Goal: Register for event/course

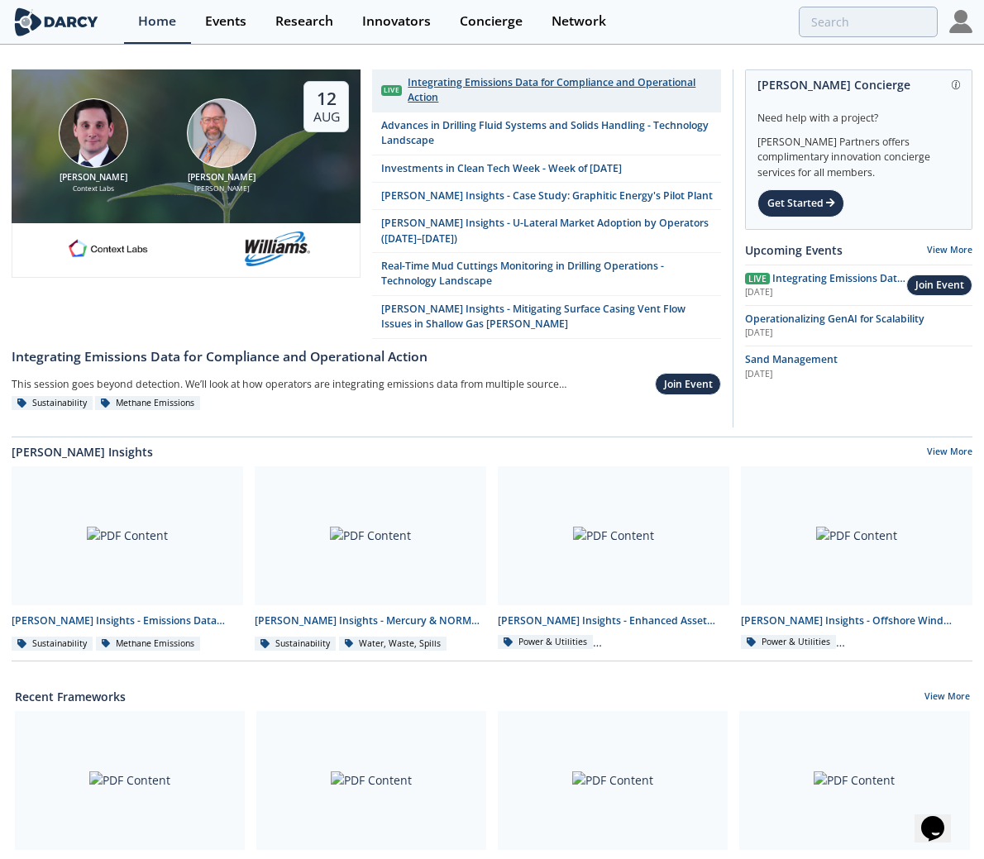
click at [578, 80] on div "Integrating Emissions Data for Compliance and Operational Action" at bounding box center [559, 90] width 304 height 31
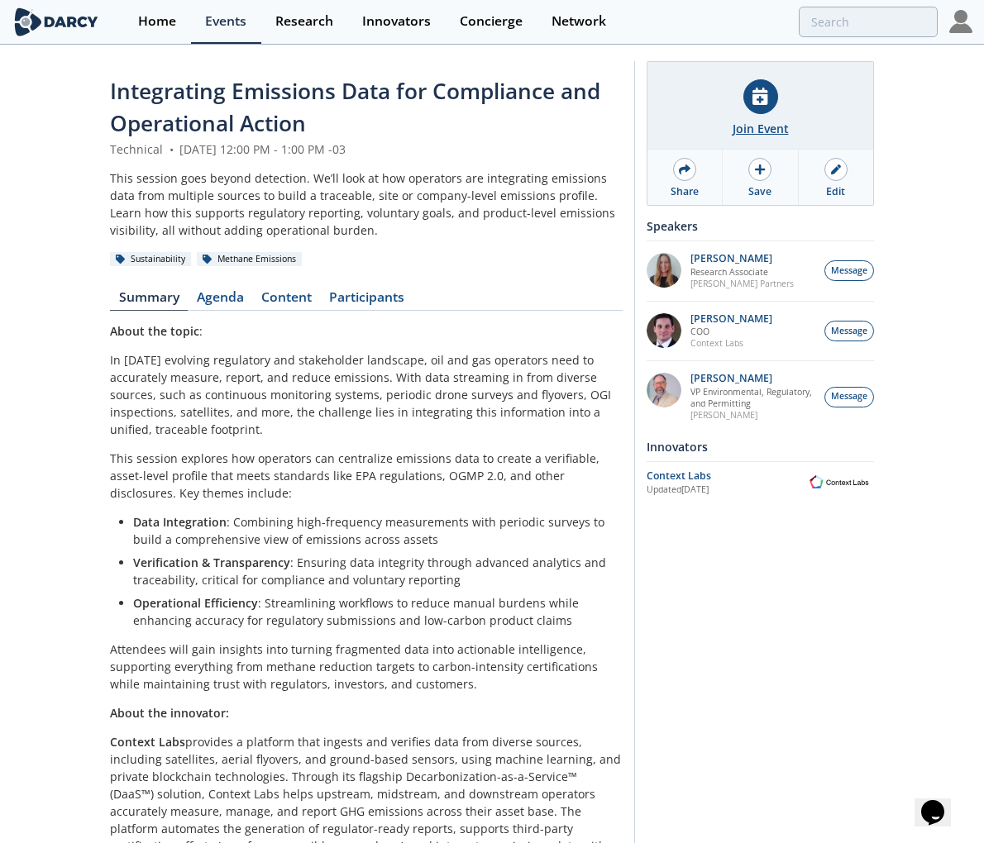
click at [785, 122] on div "Join Event" at bounding box center [760, 128] width 56 height 17
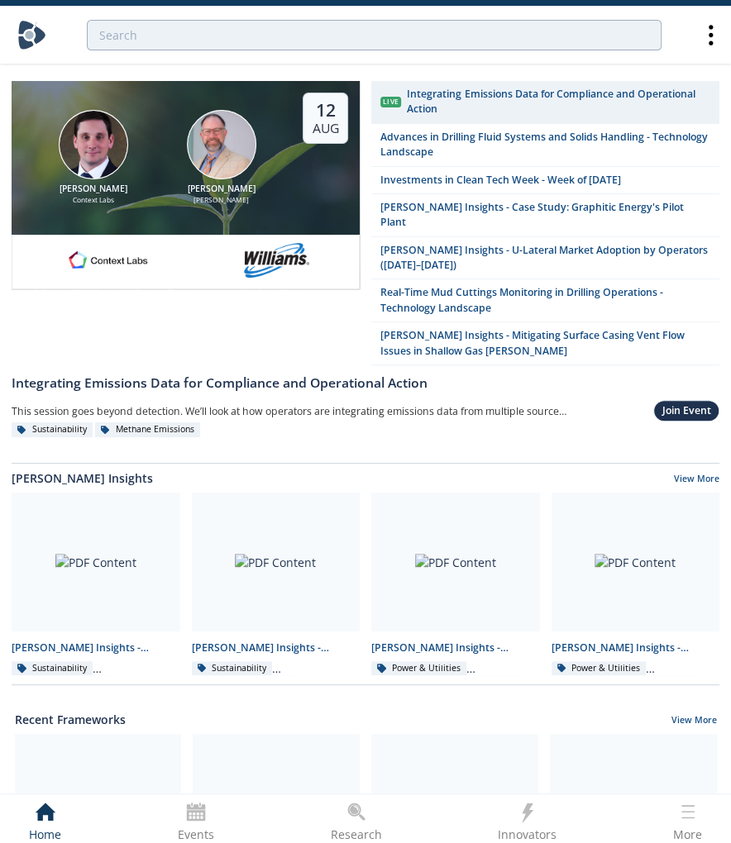
click at [716, 42] on icon at bounding box center [710, 35] width 29 height 29
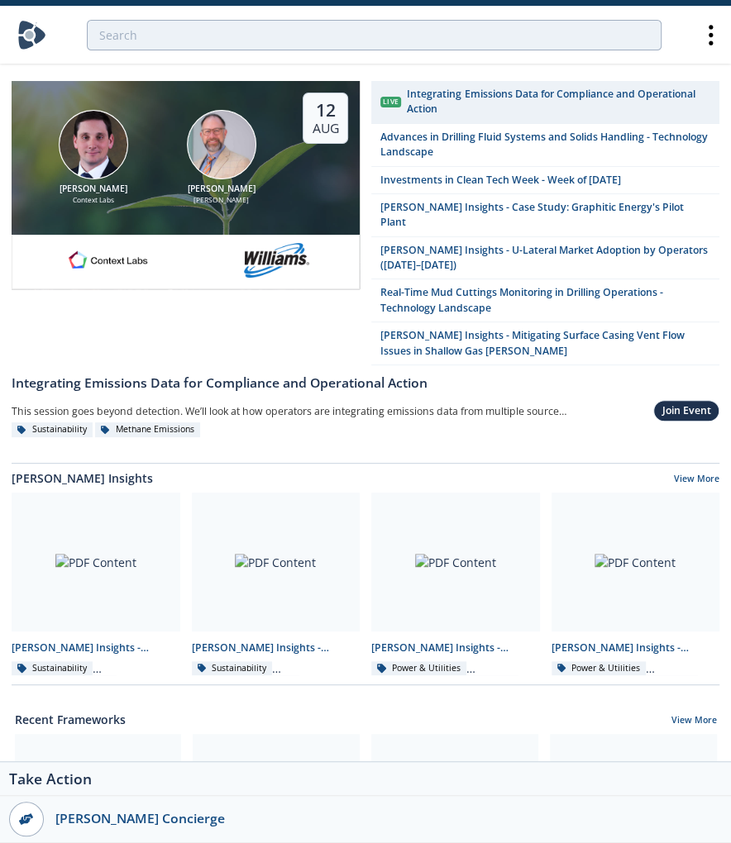
click at [716, 41] on icon at bounding box center [710, 35] width 29 height 29
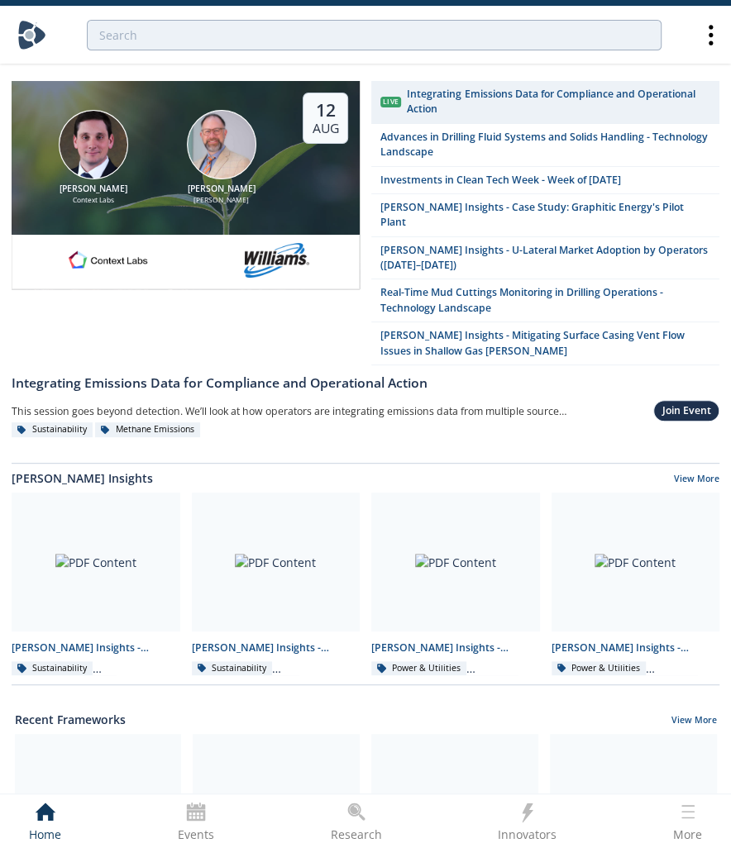
click at [716, 41] on icon at bounding box center [710, 35] width 29 height 29
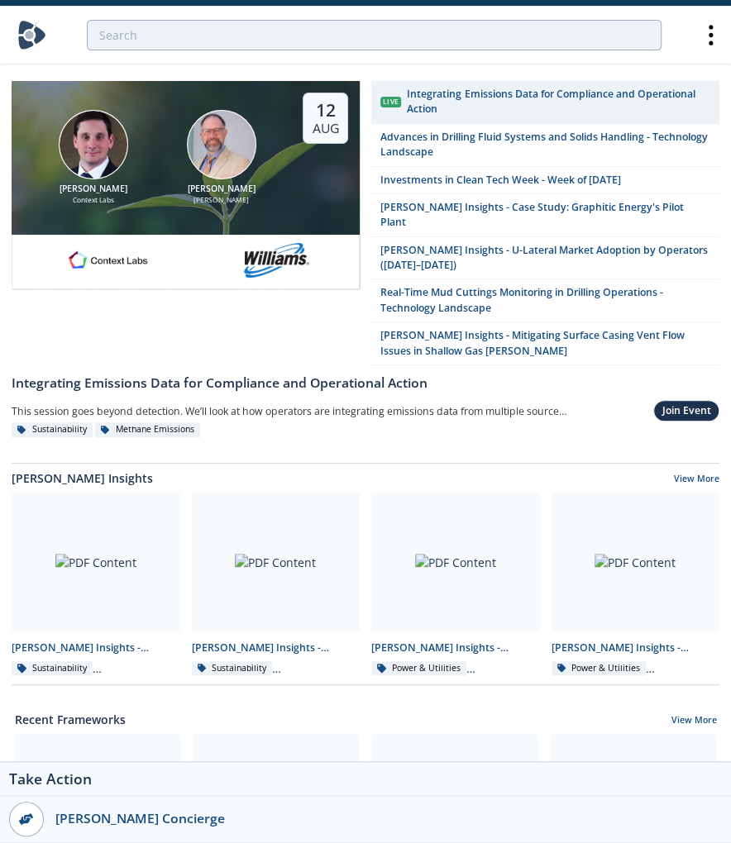
click at [703, 56] on div at bounding box center [365, 35] width 696 height 57
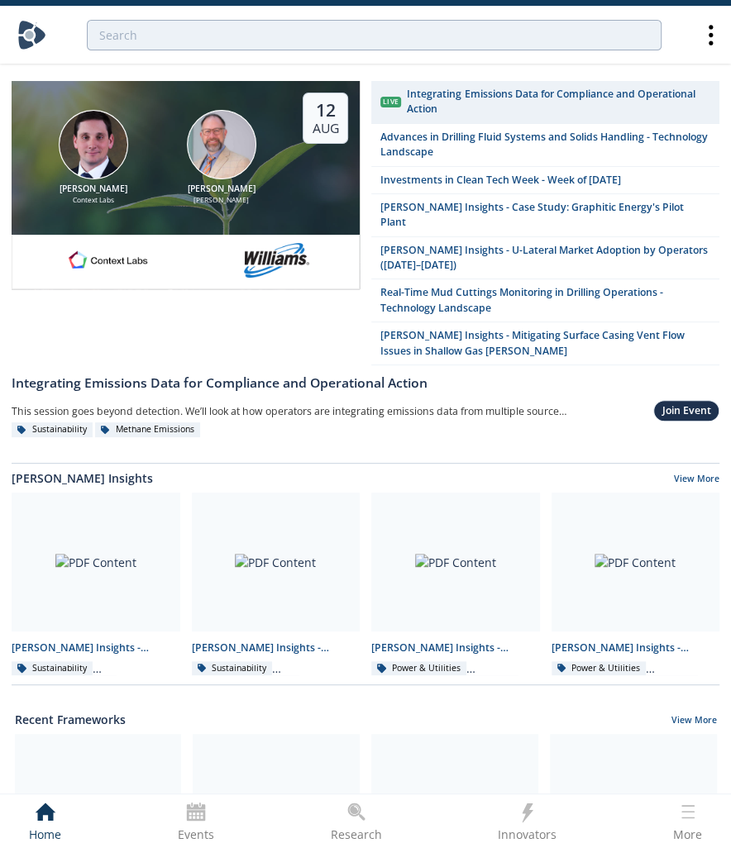
click at [706, 42] on icon at bounding box center [710, 35] width 29 height 29
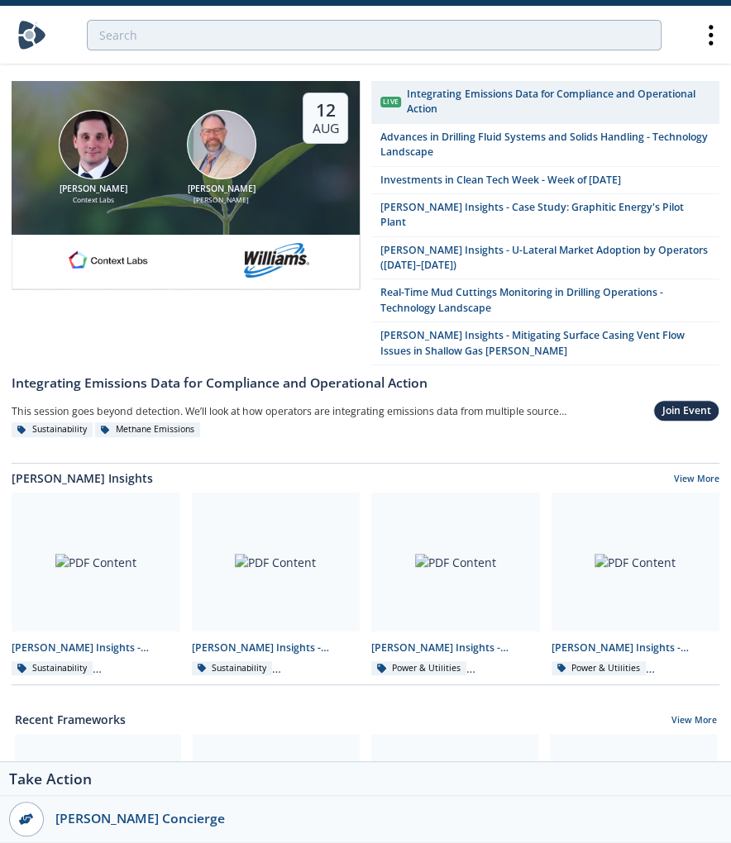
click at [706, 41] on icon at bounding box center [710, 35] width 29 height 29
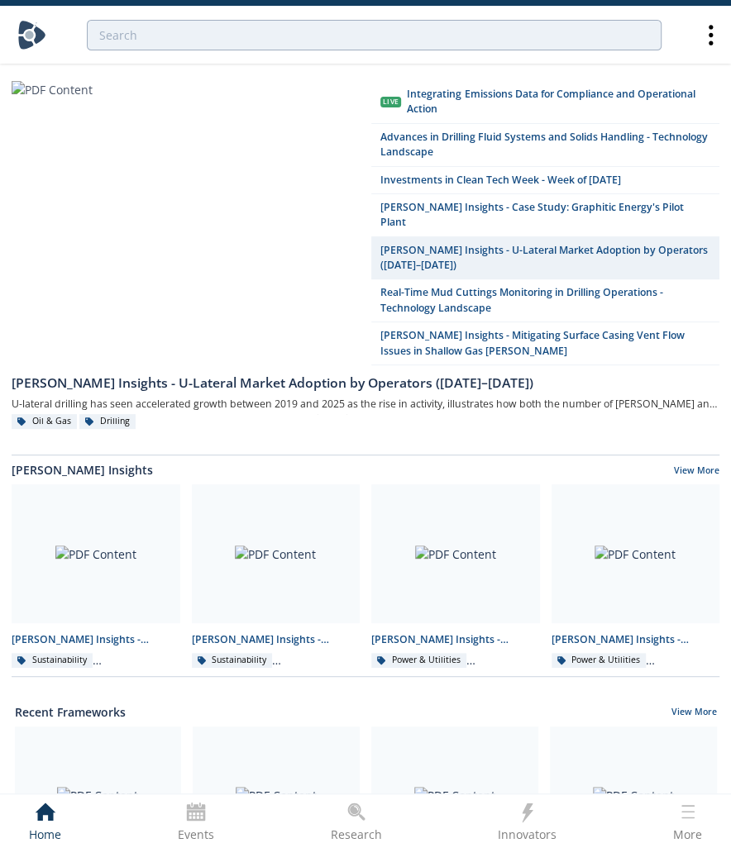
click at [206, 823] on div "Events" at bounding box center [196, 833] width 36 height 21
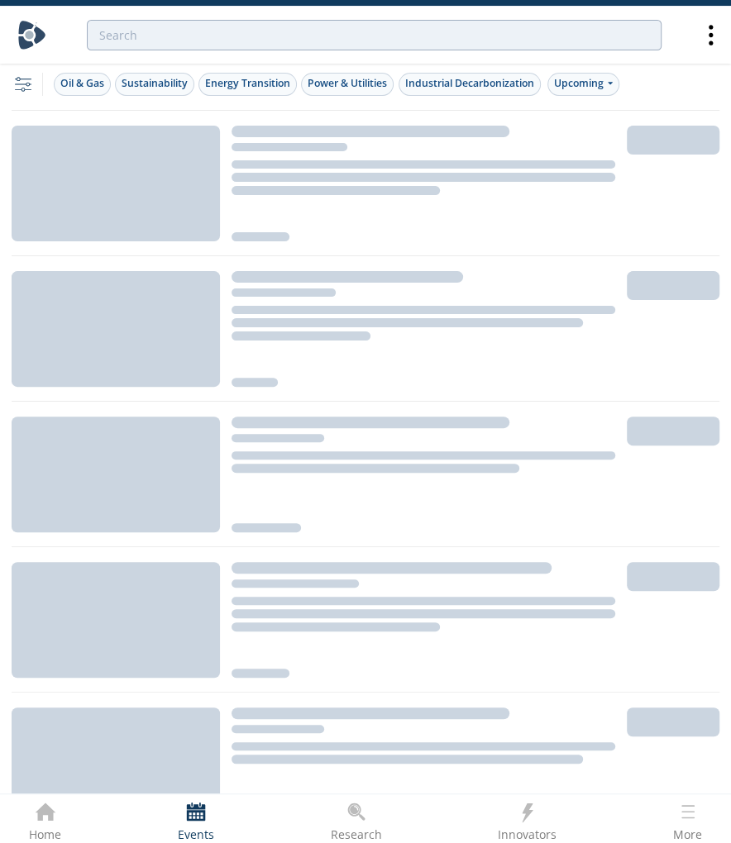
click at [252, 102] on div "filter, settings, configuration Oil & Gas Sustainability Energy Transition Powe…" at bounding box center [366, 84] width 708 height 53
click at [254, 97] on div "filter, settings, configuration Oil & Gas Sustainability Energy Transition Powe…" at bounding box center [366, 84] width 708 height 53
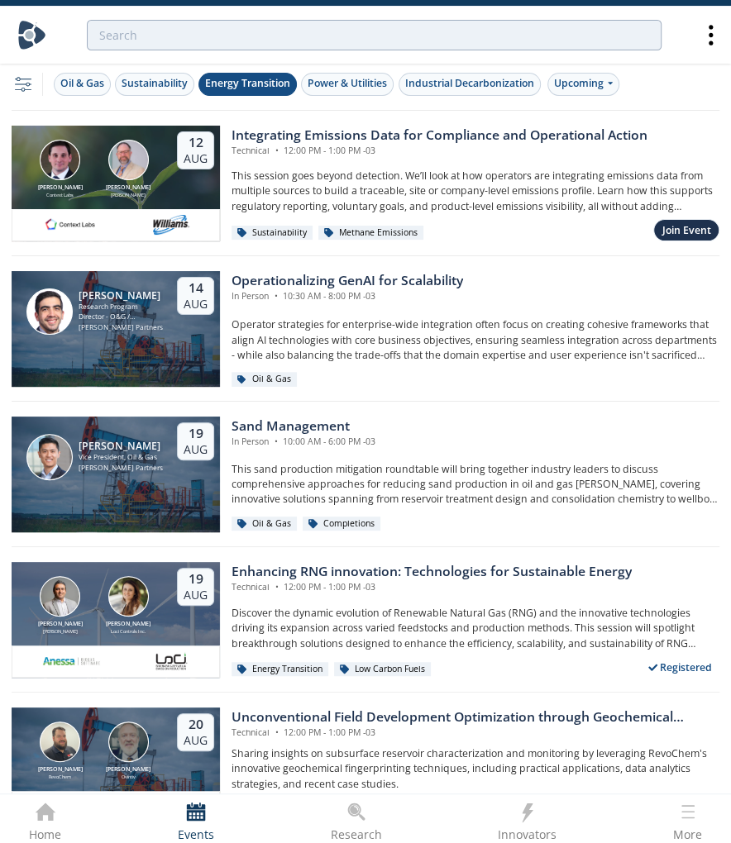
click at [257, 86] on div "Energy Transition" at bounding box center [247, 83] width 85 height 15
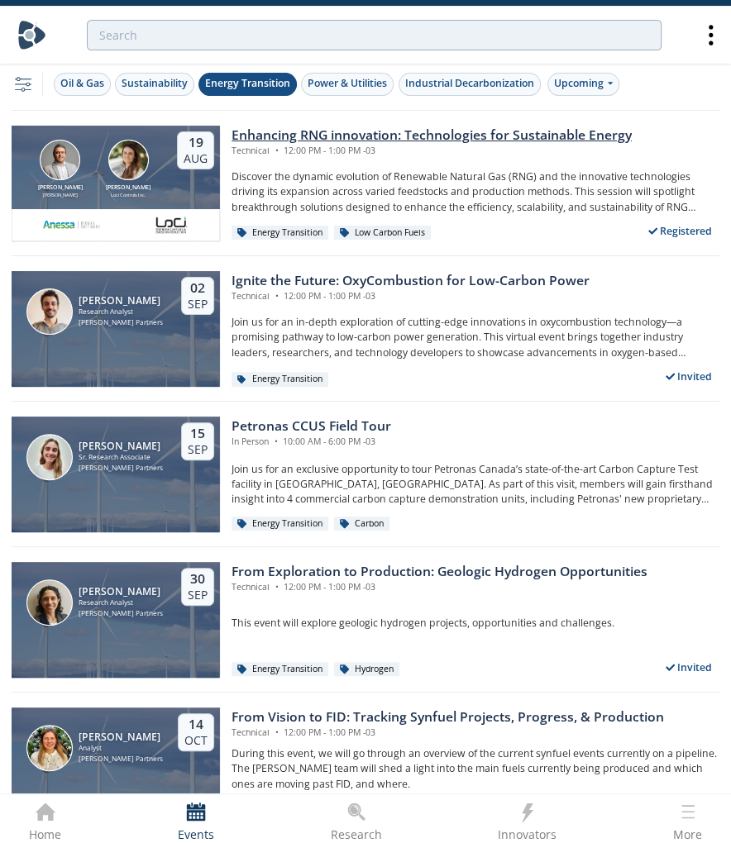
click at [169, 170] on div "Amir Akbari Anessa Nicole Neff Loci Controls Inc." at bounding box center [94, 169] width 154 height 59
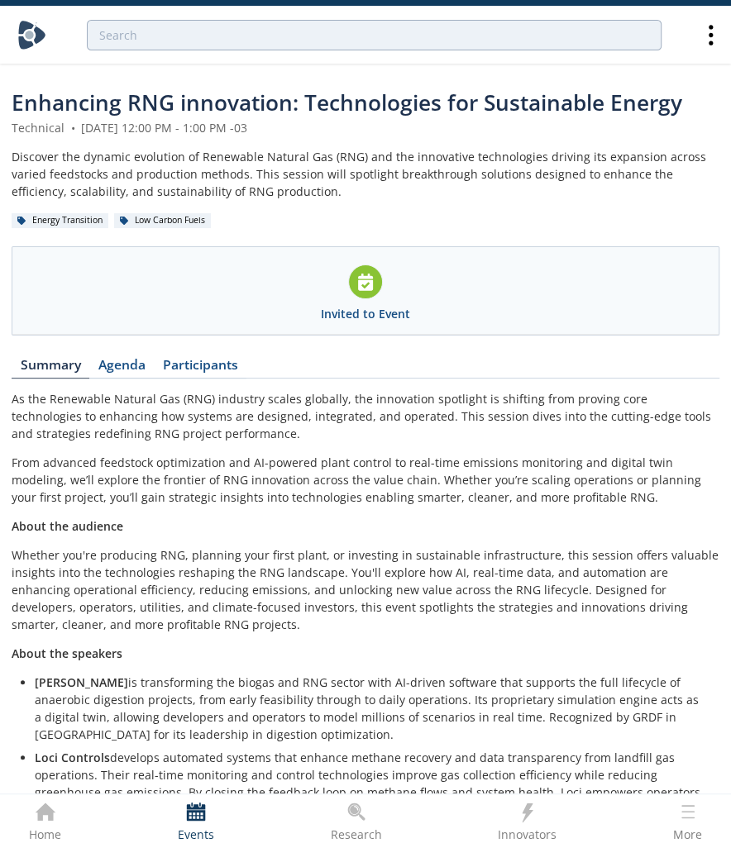
click at [172, 107] on span "Enhancing RNG innovation: Technologies for Sustainable Energy" at bounding box center [347, 103] width 670 height 30
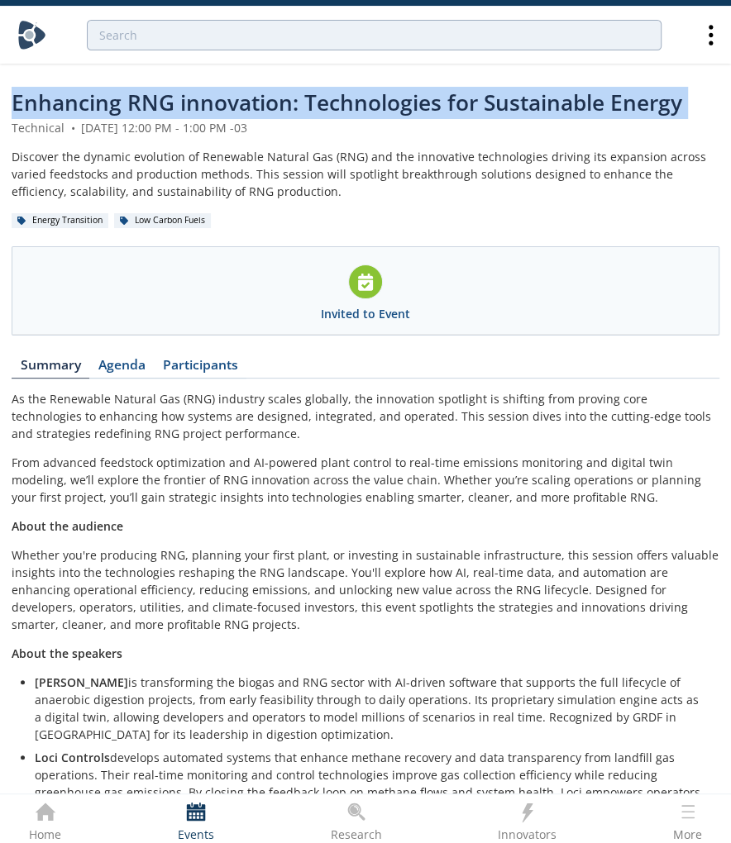
click at [172, 107] on span "Enhancing RNG innovation: Technologies for Sustainable Energy" at bounding box center [347, 103] width 670 height 30
copy header "Enhancing RNG innovation: Technologies for Sustainable Energy"
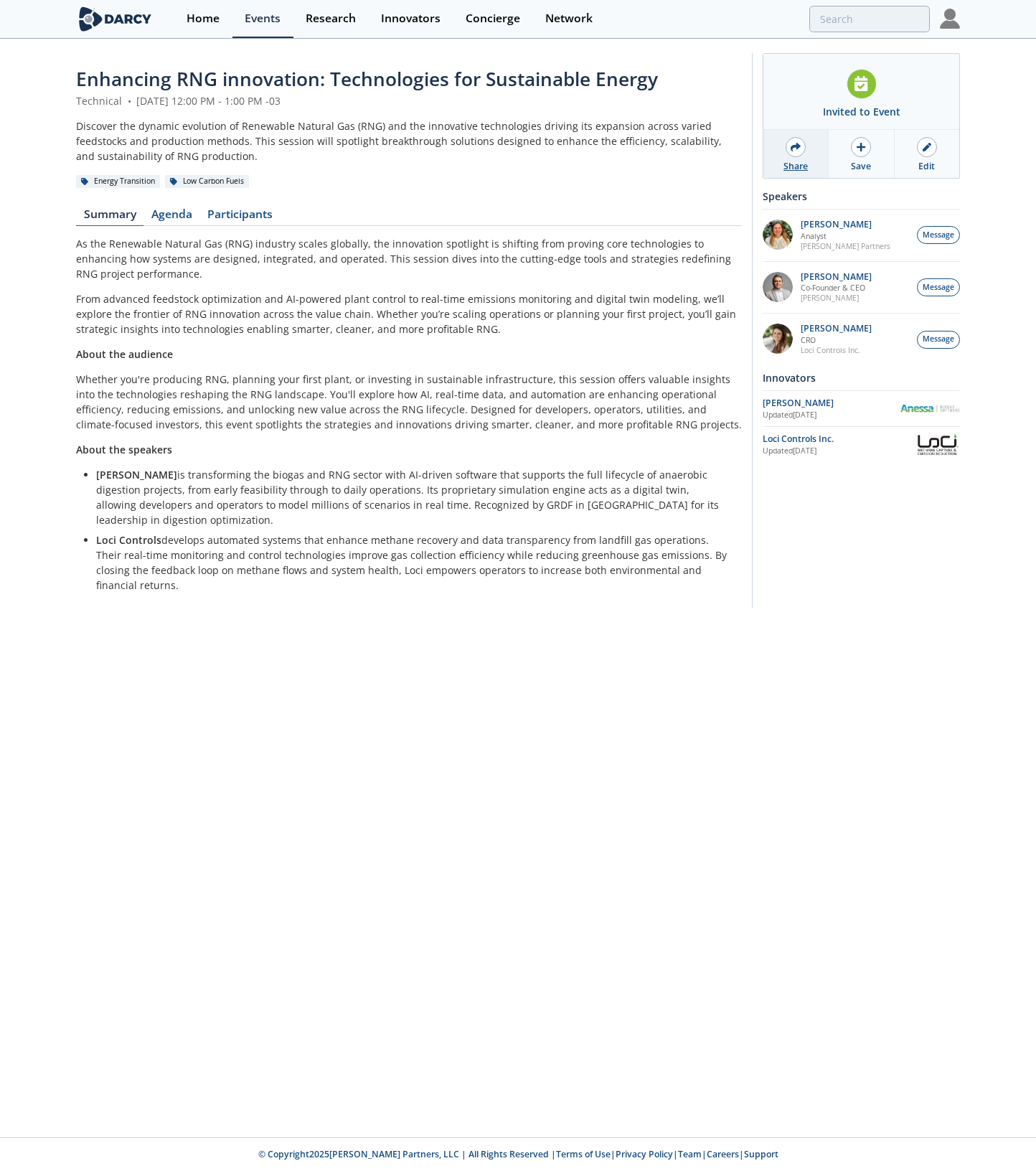
click at [646, 152] on div at bounding box center [795, 147] width 20 height 20
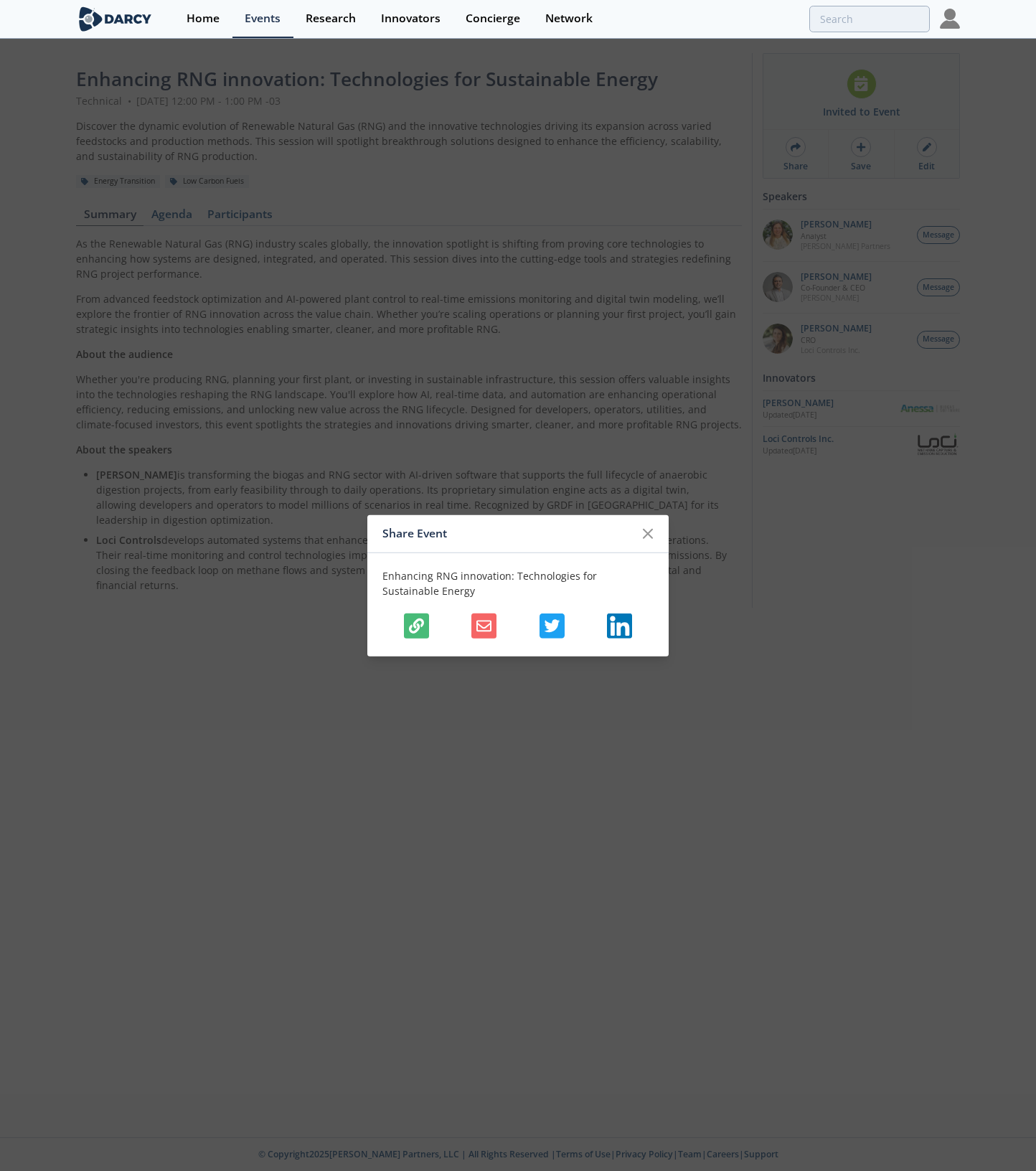
click at [410, 626] on icon "button" at bounding box center [416, 625] width 15 height 15
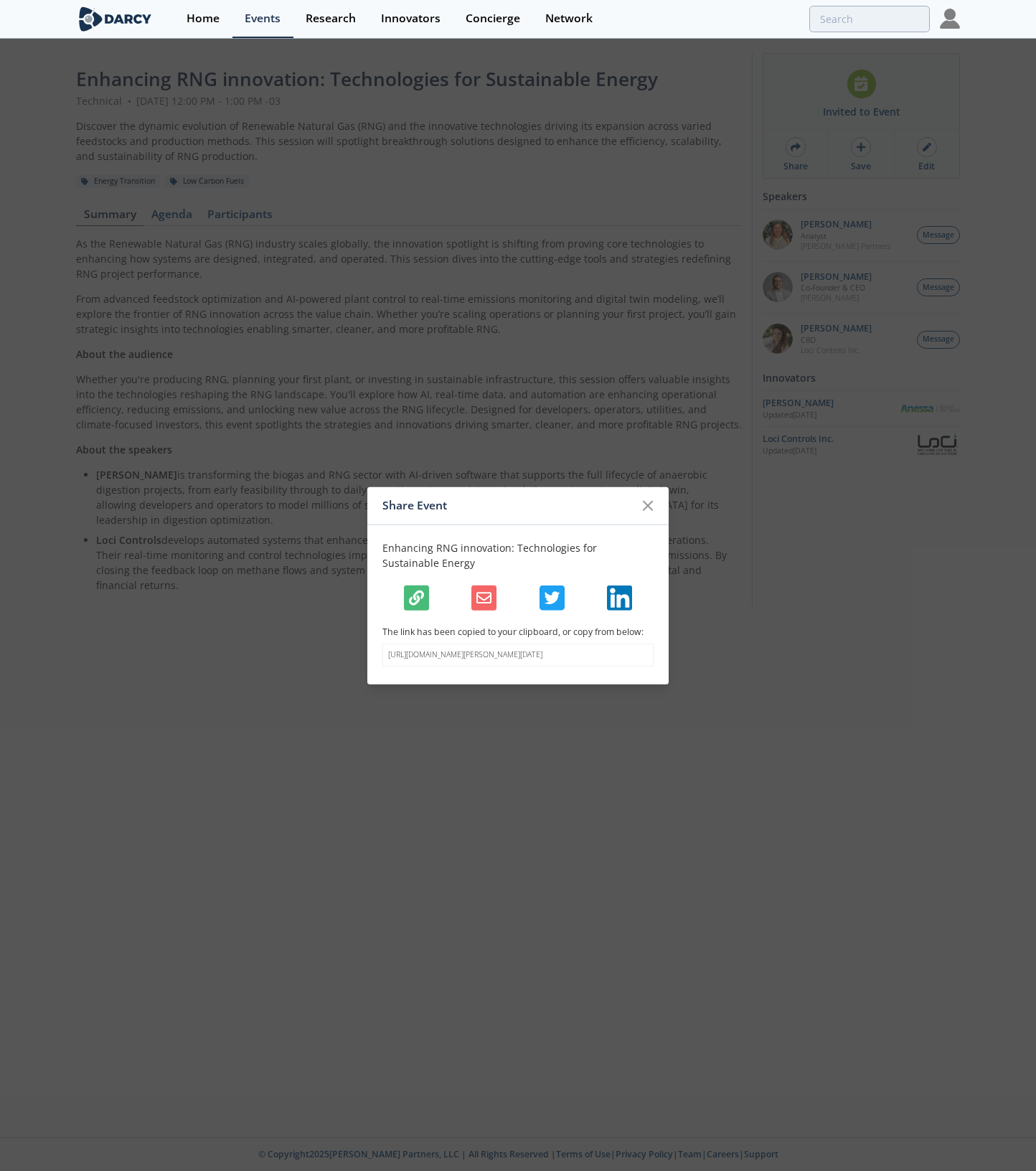
click at [209, 220] on div "Share Event Enhancing RNG innovation: Technologies for Sustainable Energy The l…" at bounding box center [518, 585] width 1036 height 1171
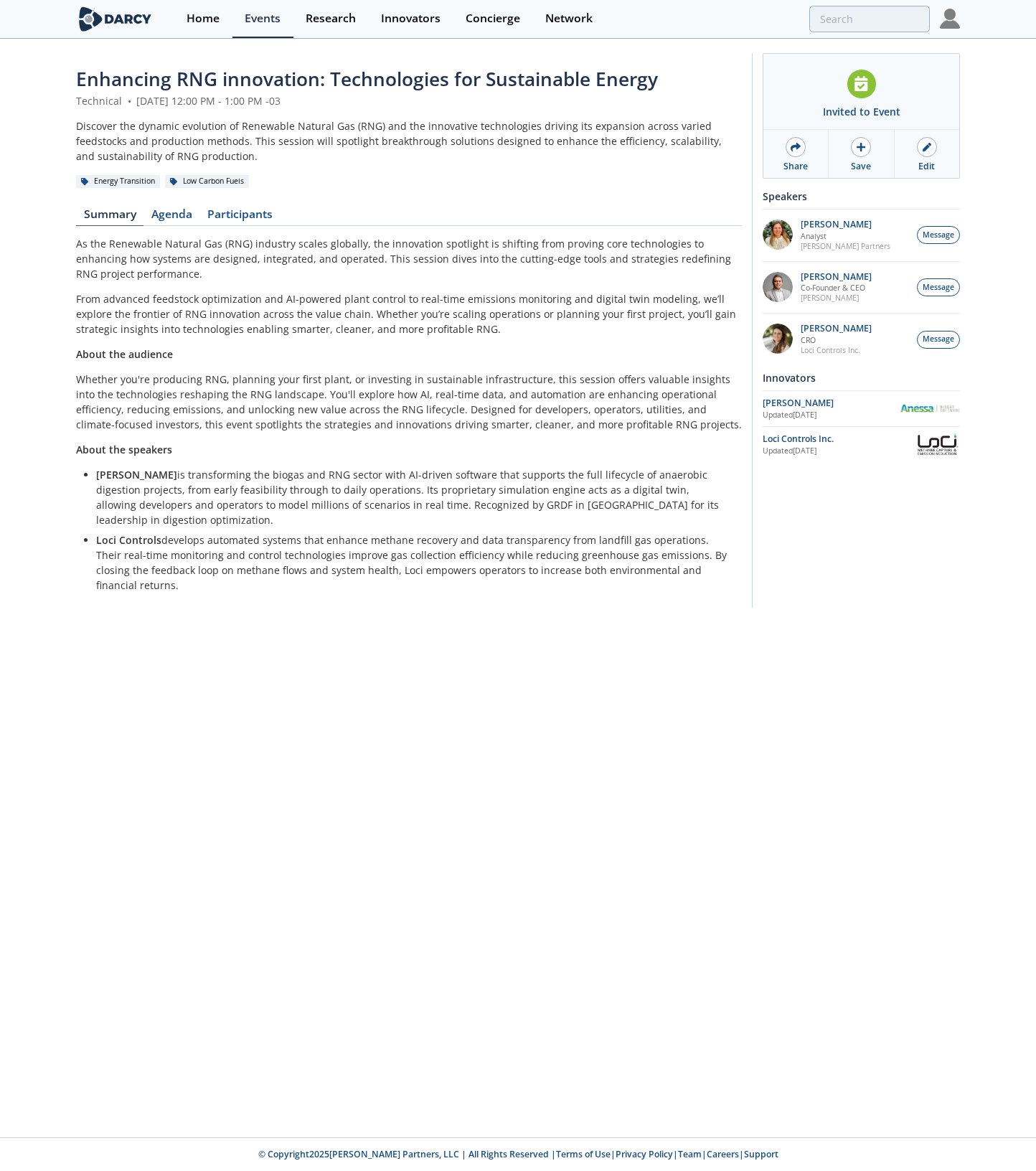
click at [243, 86] on span "Enhancing RNG innovation: Technologies for Sustainable Energy" at bounding box center [367, 79] width 581 height 26
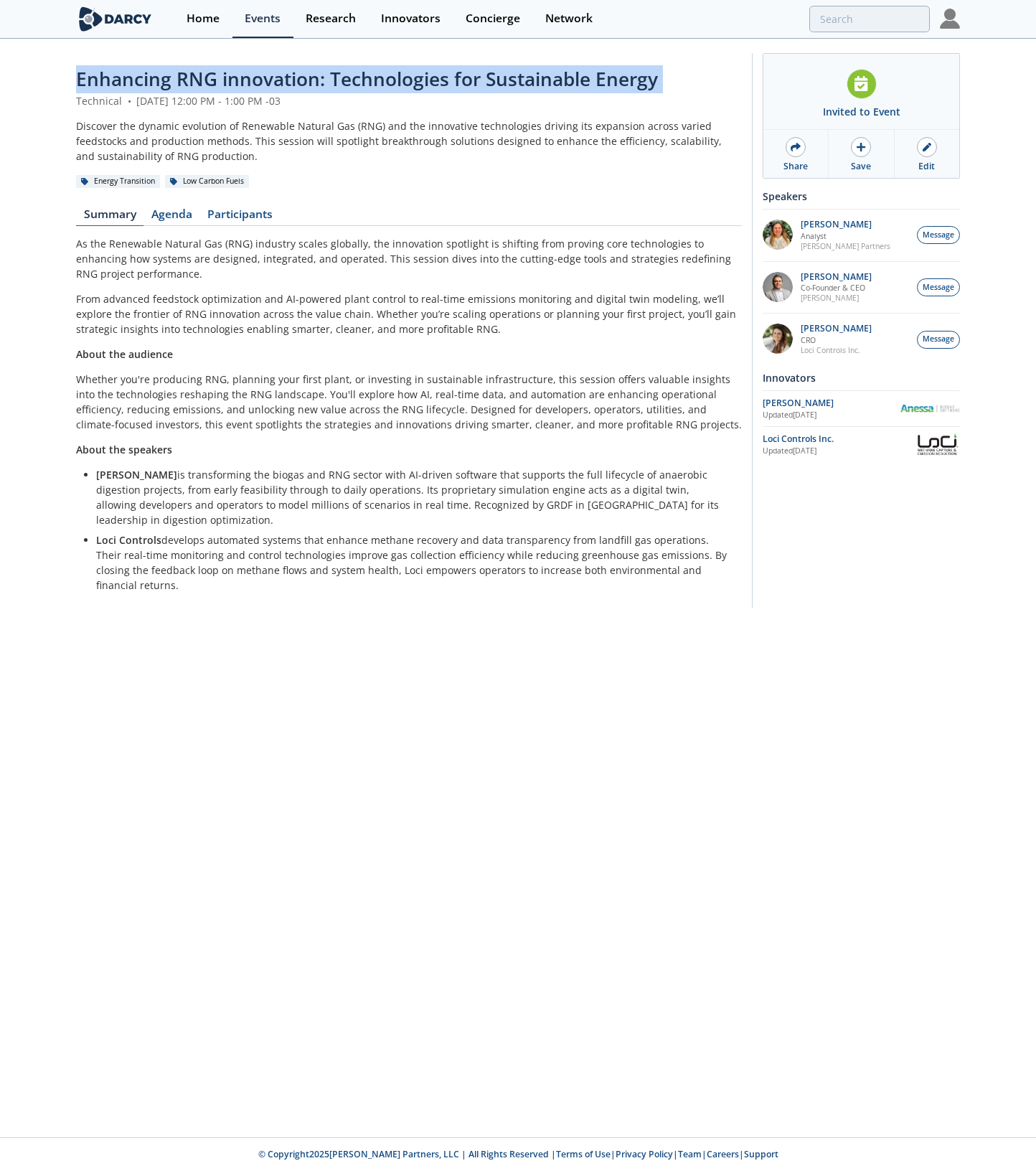
click at [243, 86] on span "Enhancing RNG innovation: Technologies for Sustainable Energy" at bounding box center [367, 79] width 581 height 26
copy header "Enhancing RNG innovation: Technologies for Sustainable Energy"
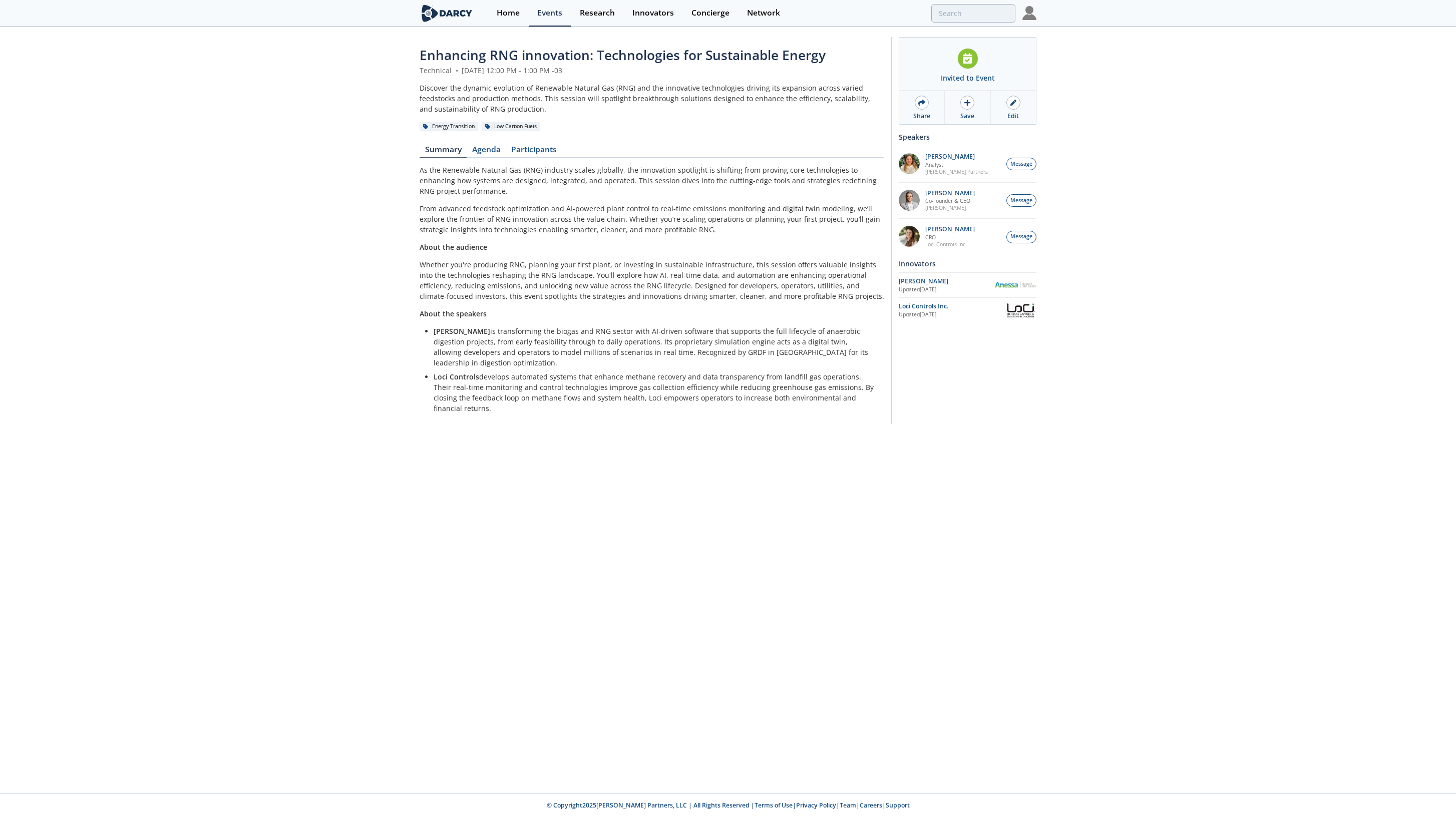
click at [451, 318] on p "About the speakers" at bounding box center [652, 313] width 465 height 10
drag, startPoint x: 416, startPoint y: 169, endPoint x: 881, endPoint y: 389, distance: 514.4
click at [451, 389] on div "Enhancing RNG innovation: Technologies for Sustainable Energy Technical • Augus…" at bounding box center [728, 233] width 1456 height 410
copy div "As the Renewable Natural Gas (RNG) industry scales globally, the innovation spo…"
